Goal: Complete application form

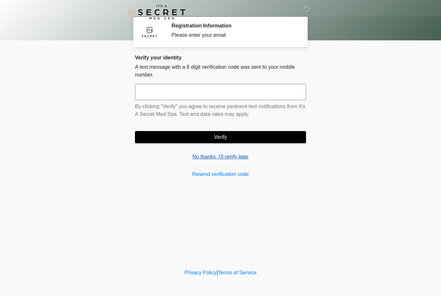
click at [227, 156] on link "No thanks, I'll verify later" at bounding box center [220, 157] width 171 height 8
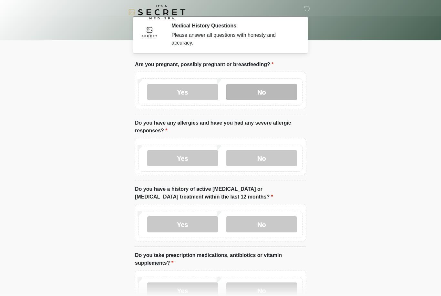
click at [270, 85] on label "No" at bounding box center [261, 92] width 71 height 16
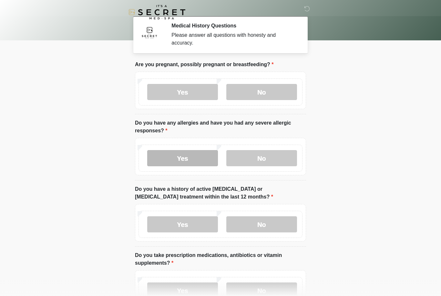
click at [190, 157] on label "Yes" at bounding box center [182, 158] width 71 height 16
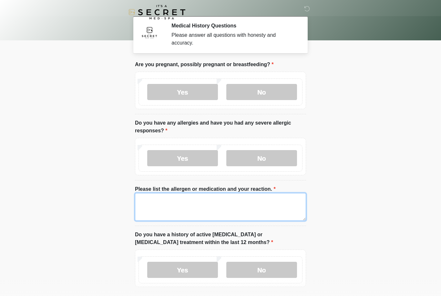
click at [208, 205] on textarea "Please list the allergen or medication and your reaction." at bounding box center [220, 207] width 171 height 28
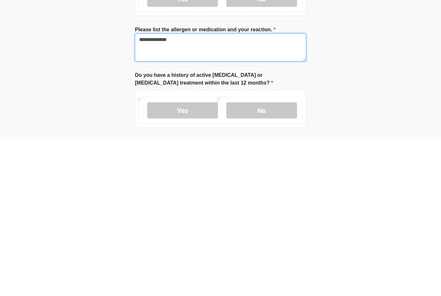
scroll to position [1, 0]
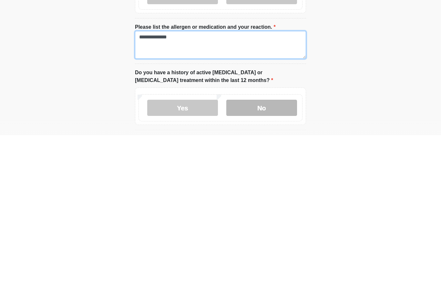
type textarea "**********"
click at [271, 260] on label "No" at bounding box center [261, 268] width 71 height 16
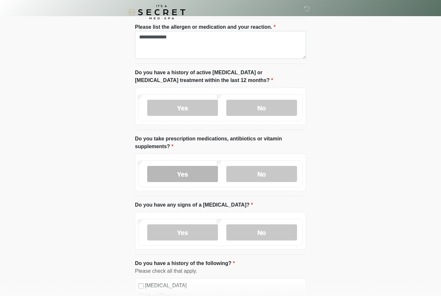
click at [201, 176] on label "Yes" at bounding box center [182, 174] width 71 height 16
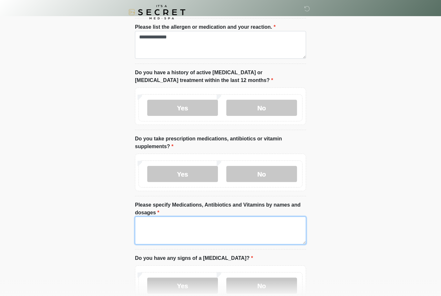
click at [192, 230] on textarea "Please specify Medications, Antibiotics and Vitamins by names and dosages" at bounding box center [220, 230] width 171 height 28
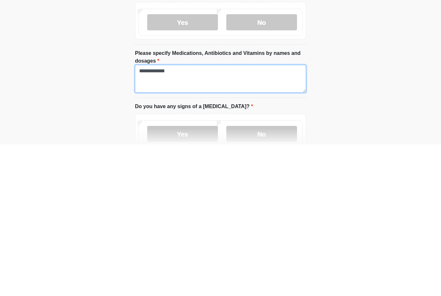
type textarea "**********"
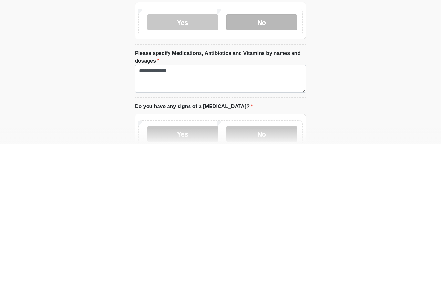
click at [267, 166] on label "No" at bounding box center [261, 174] width 71 height 16
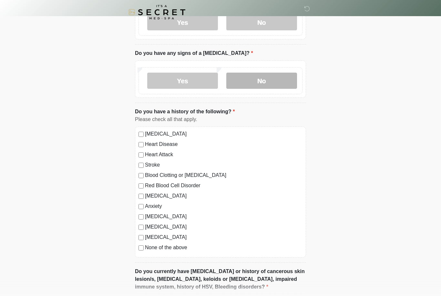
click at [268, 78] on label "No" at bounding box center [261, 81] width 71 height 16
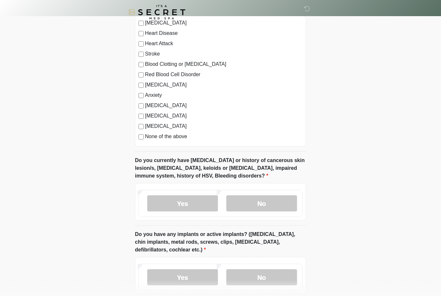
scroll to position [425, 0]
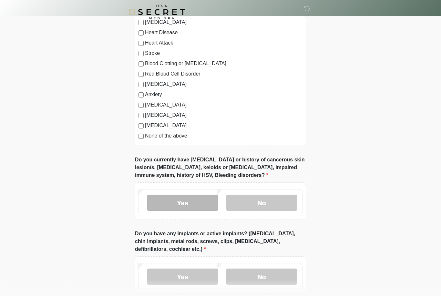
click at [192, 205] on label "Yes" at bounding box center [182, 203] width 71 height 16
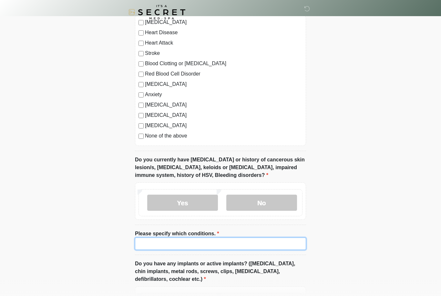
click at [222, 244] on input "Please specify which conditions." at bounding box center [220, 243] width 171 height 12
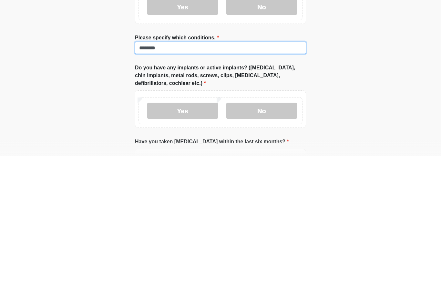
scroll to position [481, 0]
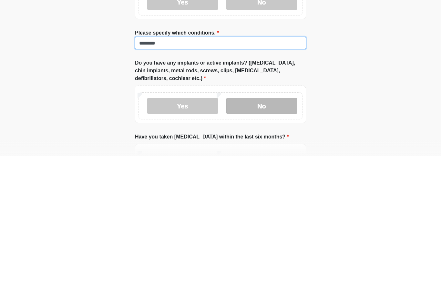
type input "*******"
click at [272, 238] on label "No" at bounding box center [261, 246] width 71 height 16
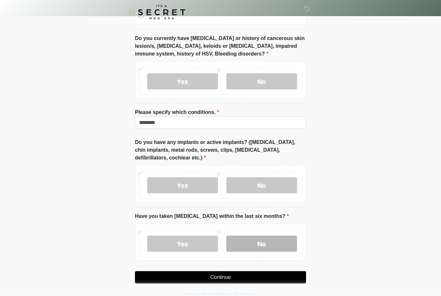
click at [266, 242] on label "No" at bounding box center [261, 243] width 71 height 16
click at [242, 276] on button "Continue" at bounding box center [220, 277] width 171 height 12
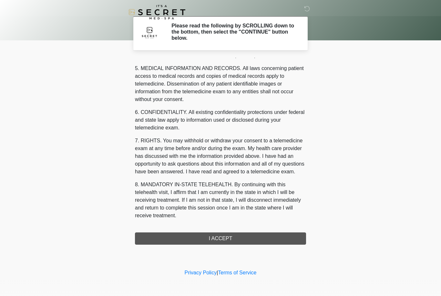
scroll to position [207, 0]
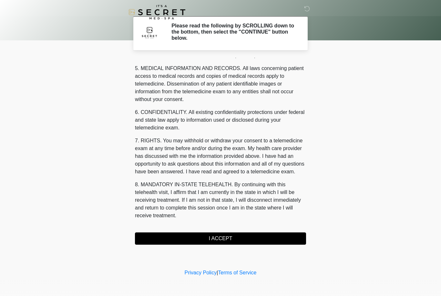
click at [234, 240] on button "I ACCEPT" at bounding box center [220, 238] width 171 height 12
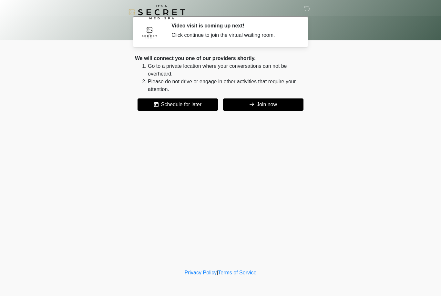
click at [256, 106] on button "Join now" at bounding box center [263, 104] width 80 height 12
